Goal: Task Accomplishment & Management: Manage account settings

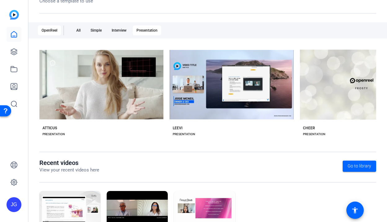
scroll to position [128, 0]
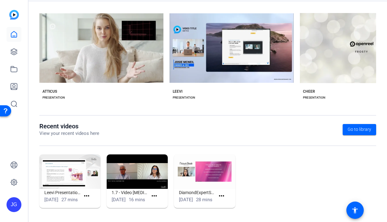
click at [363, 115] on openreel-divider-bar at bounding box center [207, 118] width 337 height 7
click at [362, 126] on span "Go to library" at bounding box center [360, 129] width 24 height 7
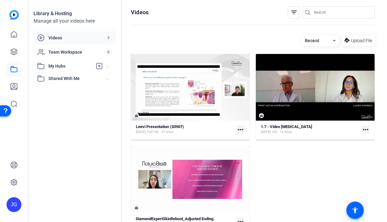
click at [75, 37] on span "Videos" at bounding box center [76, 38] width 56 height 6
click at [49, 73] on mat-expansion-panel-header "Shared With Me" at bounding box center [74, 78] width 82 height 12
click at [14, 52] on icon at bounding box center [13, 51] width 7 height 7
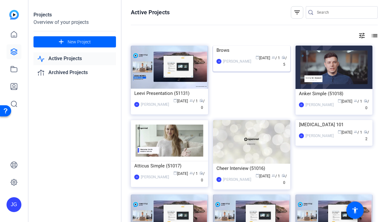
click at [225, 55] on div "Brows" at bounding box center [251, 50] width 70 height 9
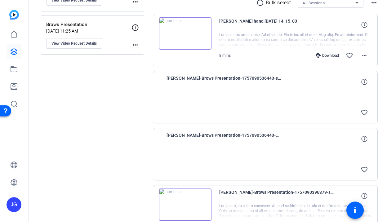
scroll to position [125, 0]
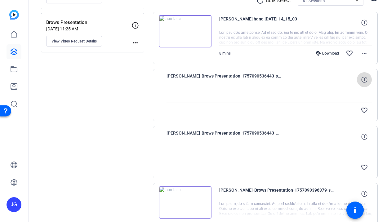
click at [363, 75] on span at bounding box center [364, 79] width 15 height 15
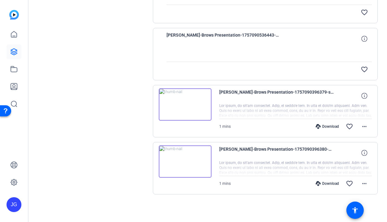
scroll to position [0, 0]
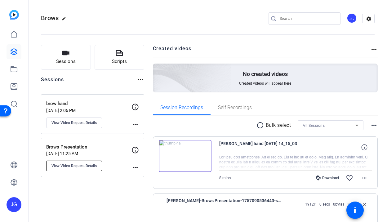
click at [91, 163] on button "View Video Request Details" at bounding box center [74, 166] width 56 height 11
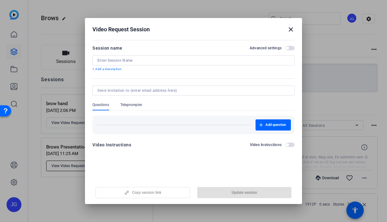
type input "Brows Presentation"
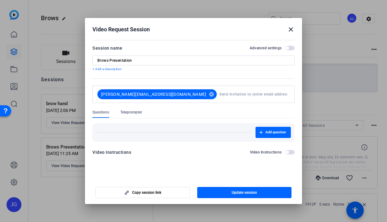
click at [288, 151] on span "button" at bounding box center [287, 152] width 3 height 3
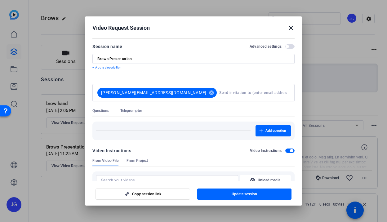
click at [131, 111] on span "Teleprompter" at bounding box center [131, 110] width 22 height 5
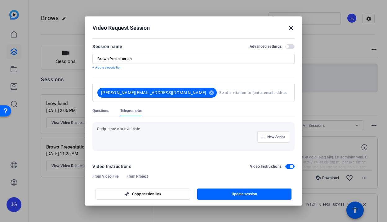
click at [289, 26] on mat-icon "close" at bounding box center [290, 27] width 7 height 7
